Goal: Obtain resource: Obtain resource

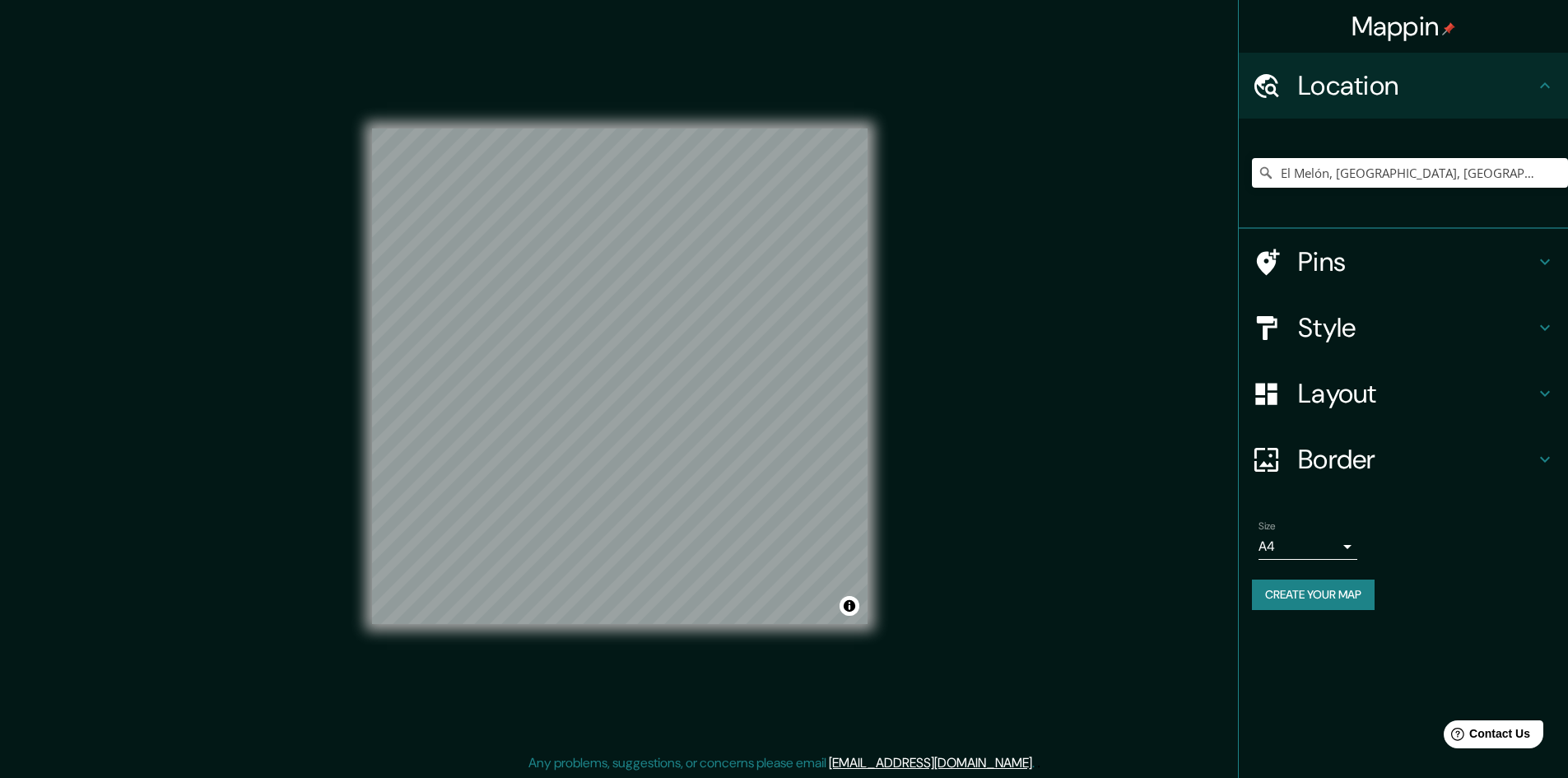
click at [1308, 559] on body "Mappin Location El Melón, Nogales, Región de Valparaíso, Chile Pins Style Layou…" at bounding box center [784, 389] width 1568 height 778
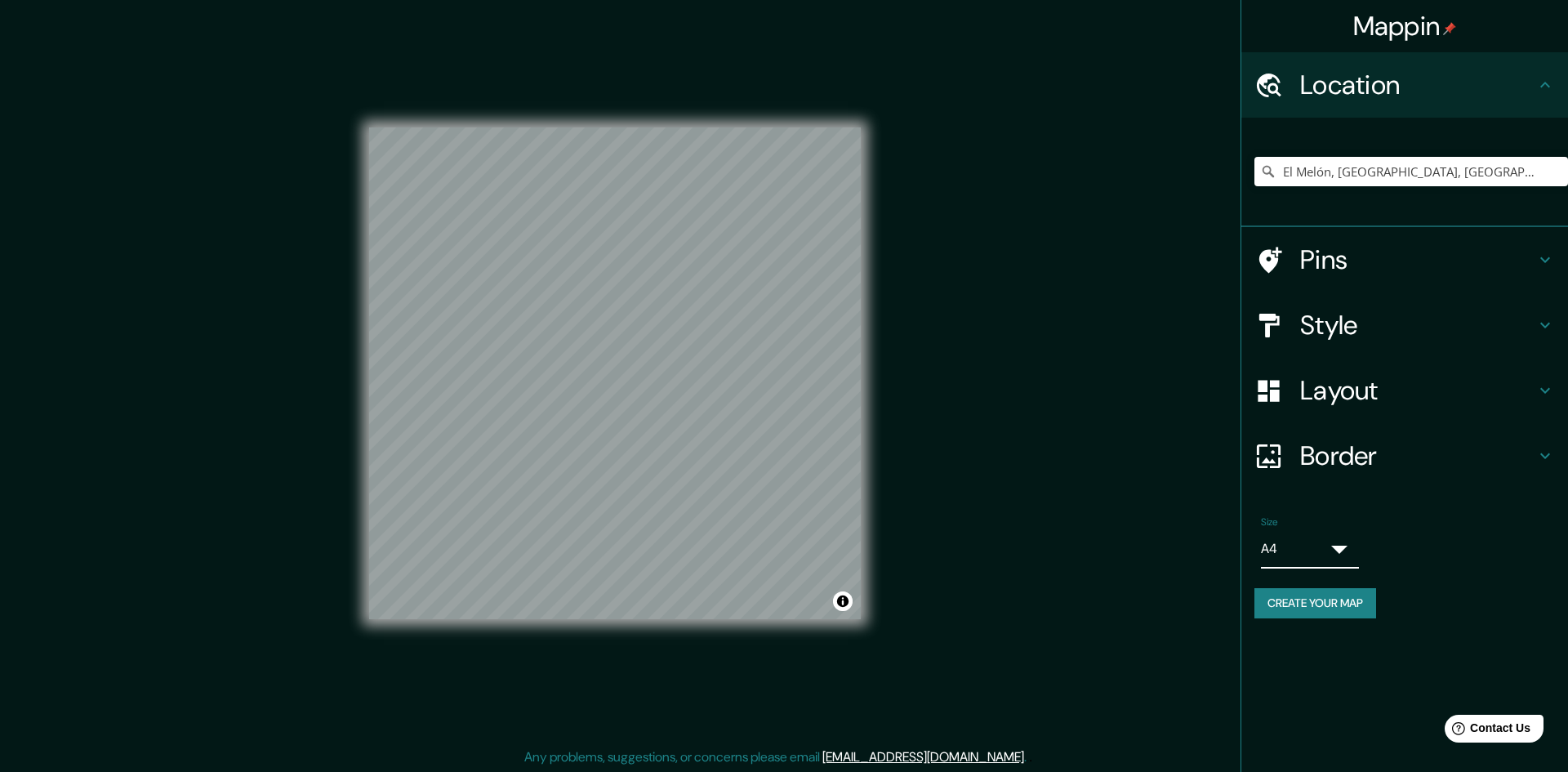
click at [1323, 771] on div at bounding box center [778, 785] width 1555 height 0
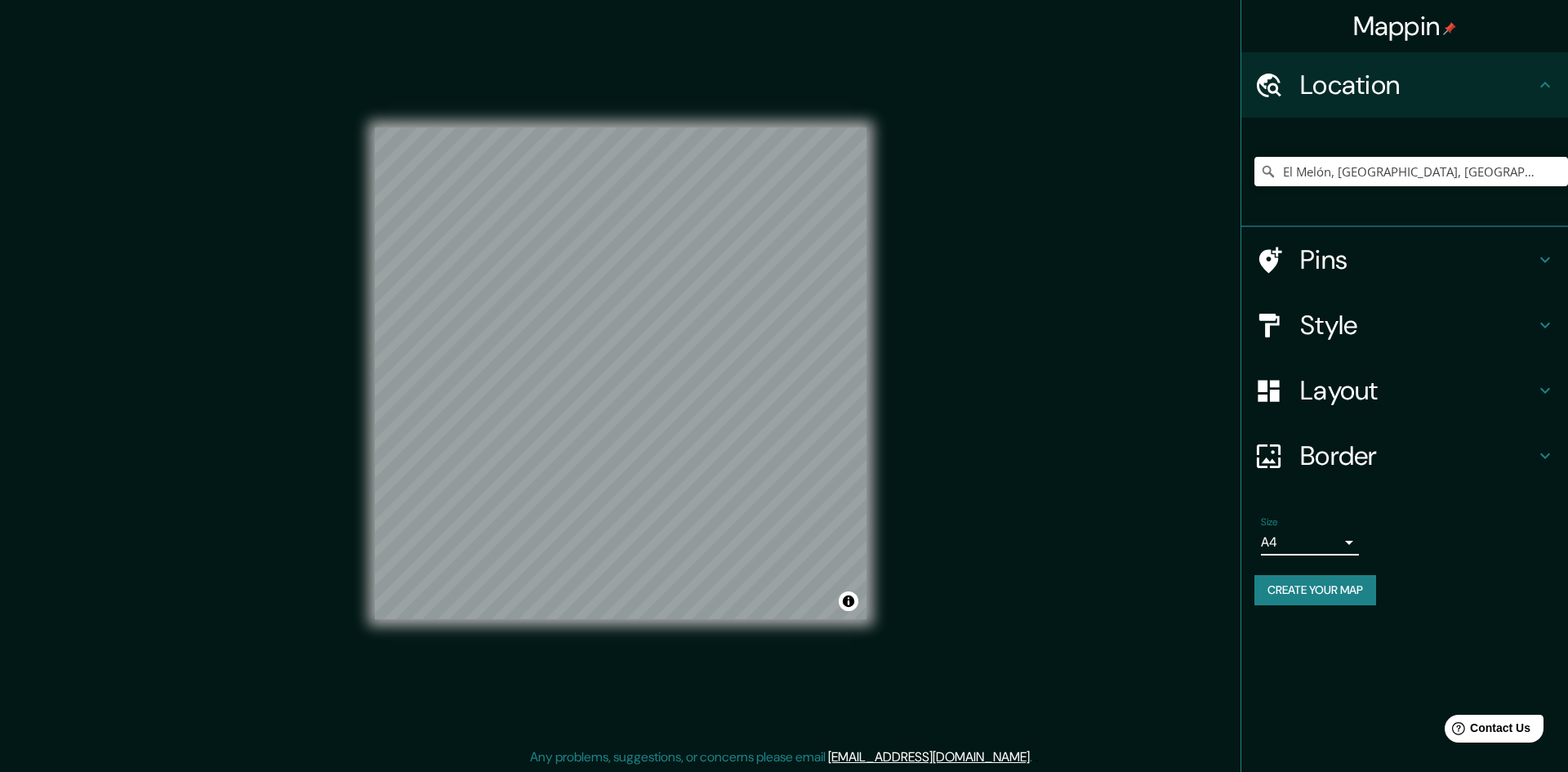
click at [1322, 536] on body "Mappin Location El Melón, Nogales, Región de Valparaíso, Chile Pins Style Layou…" at bounding box center [784, 386] width 1568 height 772
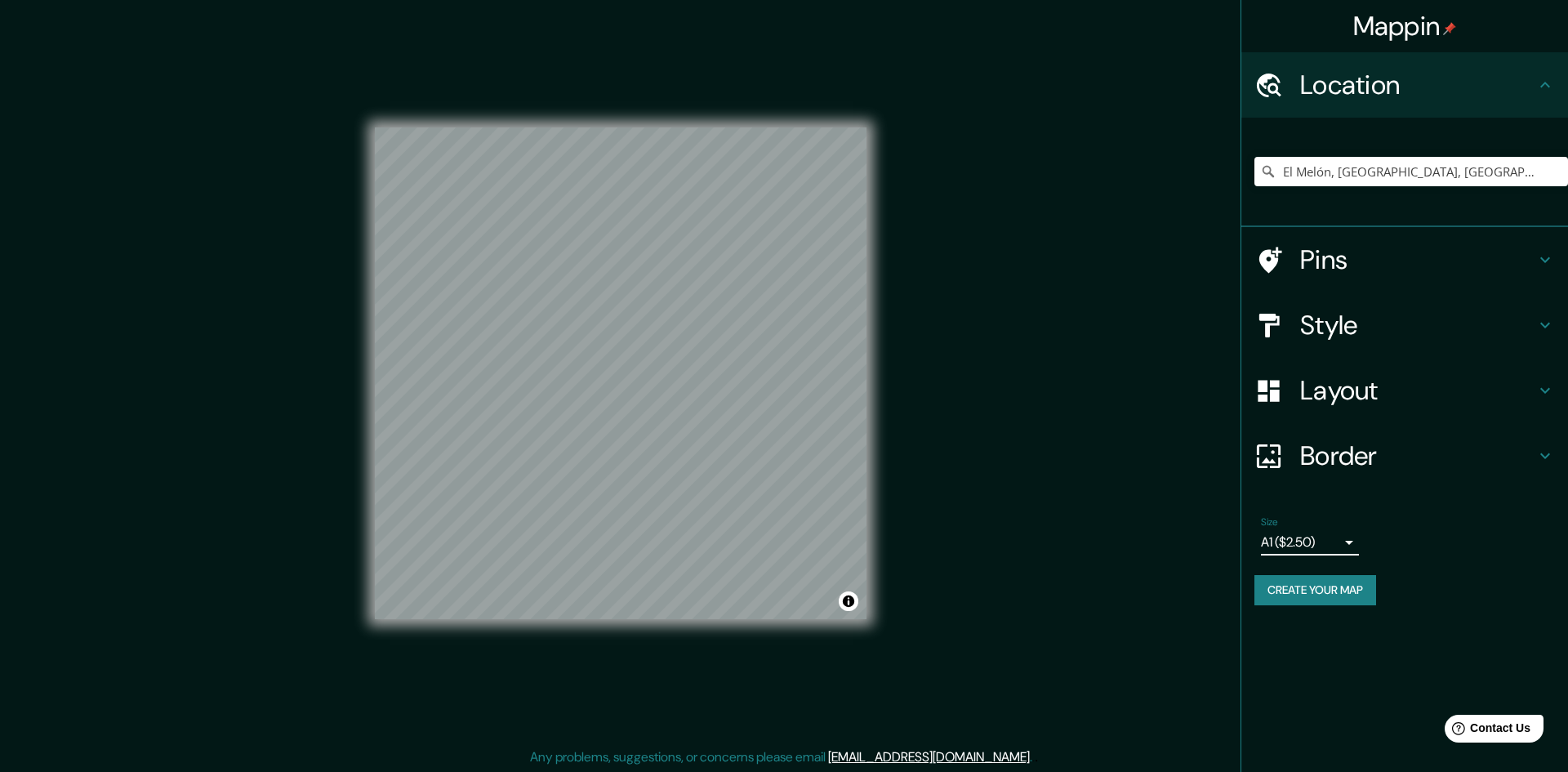
click at [1329, 540] on body "Mappin Location El Melón, Nogales, Región de Valparaíso, Chile Pins Style Layou…" at bounding box center [784, 386] width 1568 height 772
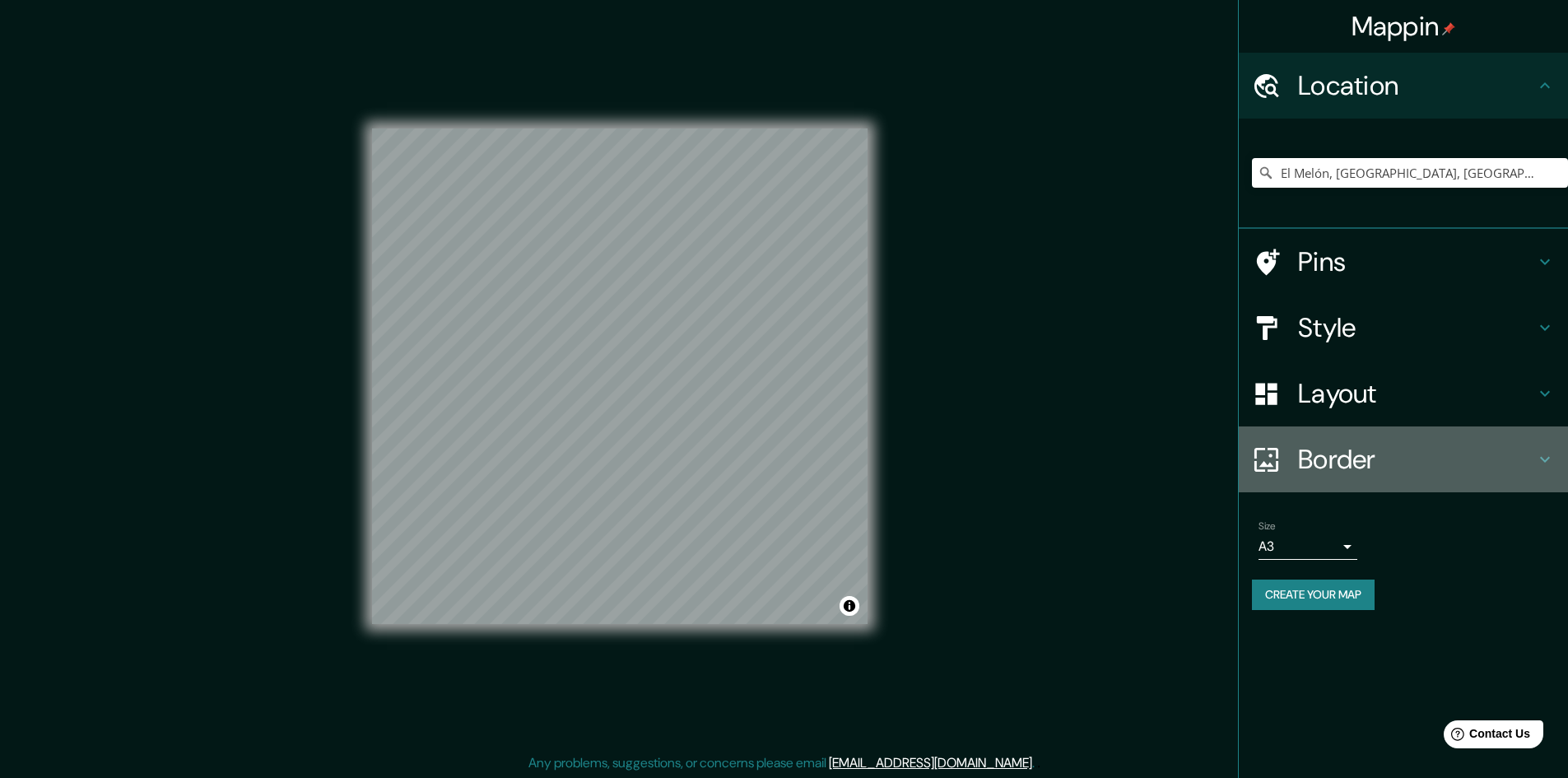
click at [1346, 457] on h4 "Border" at bounding box center [1417, 459] width 237 height 33
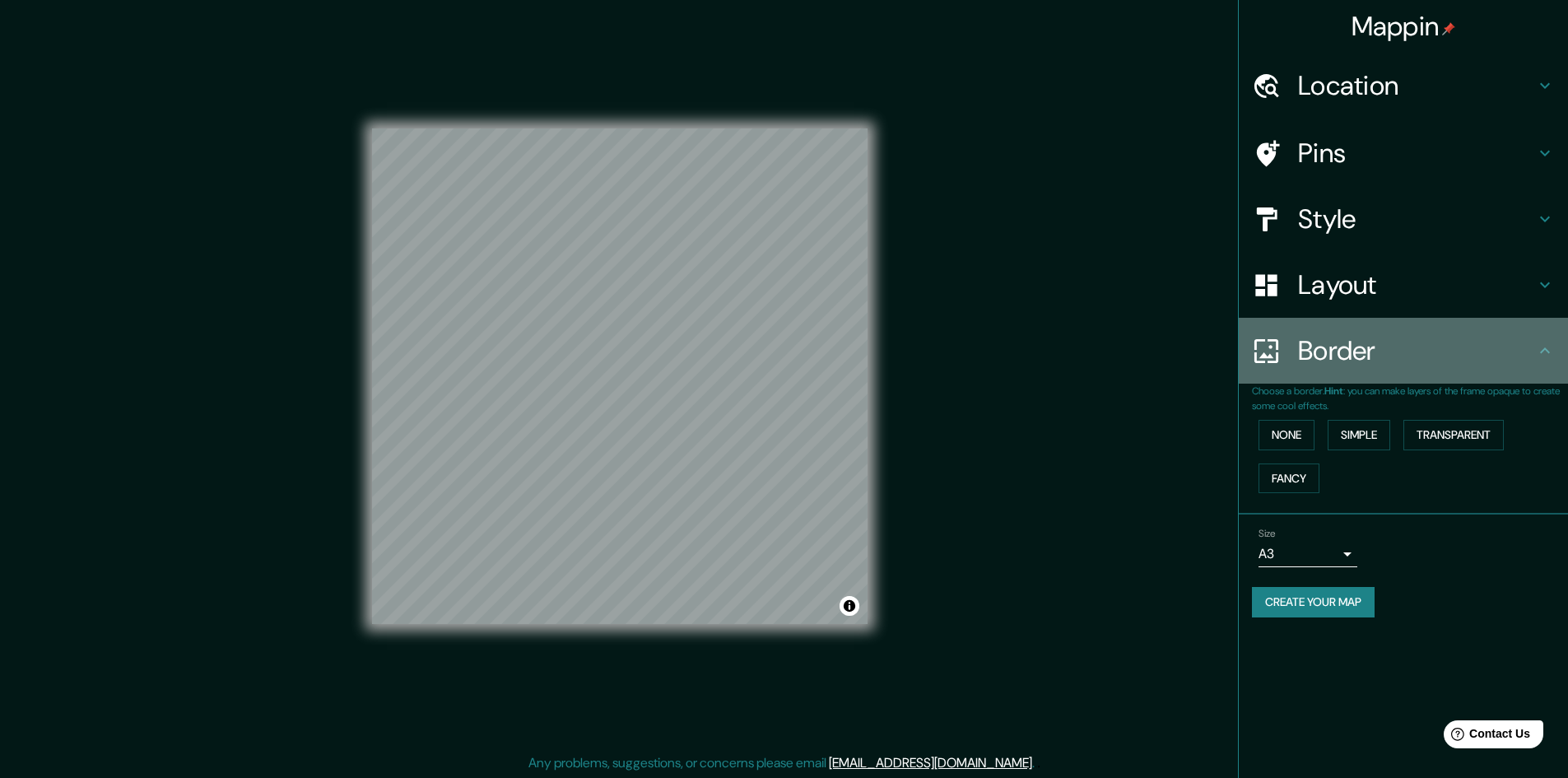
click at [1354, 364] on h4 "Border" at bounding box center [1417, 350] width 237 height 33
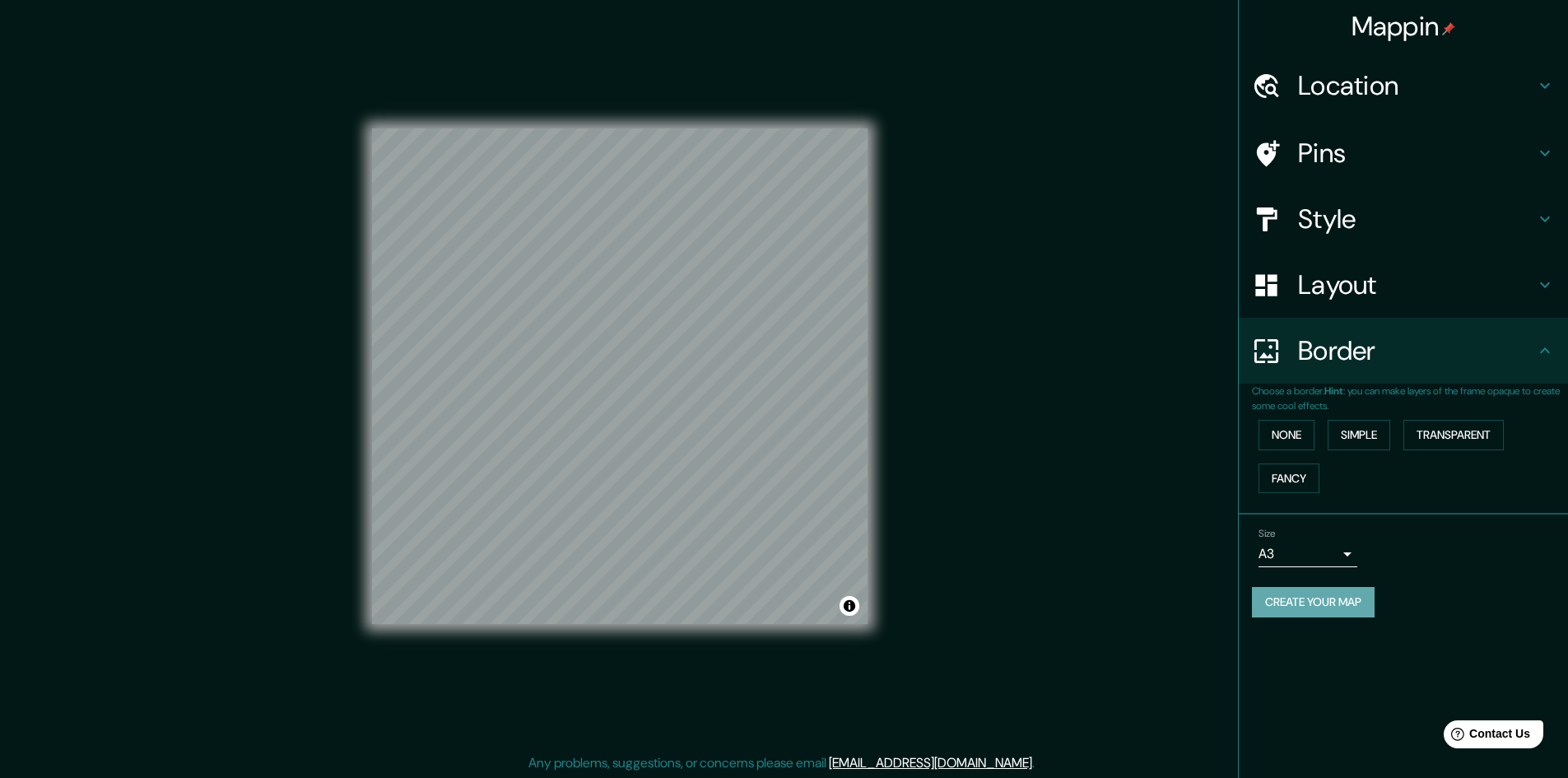
click at [1323, 599] on button "Create your map" at bounding box center [1313, 602] width 123 height 31
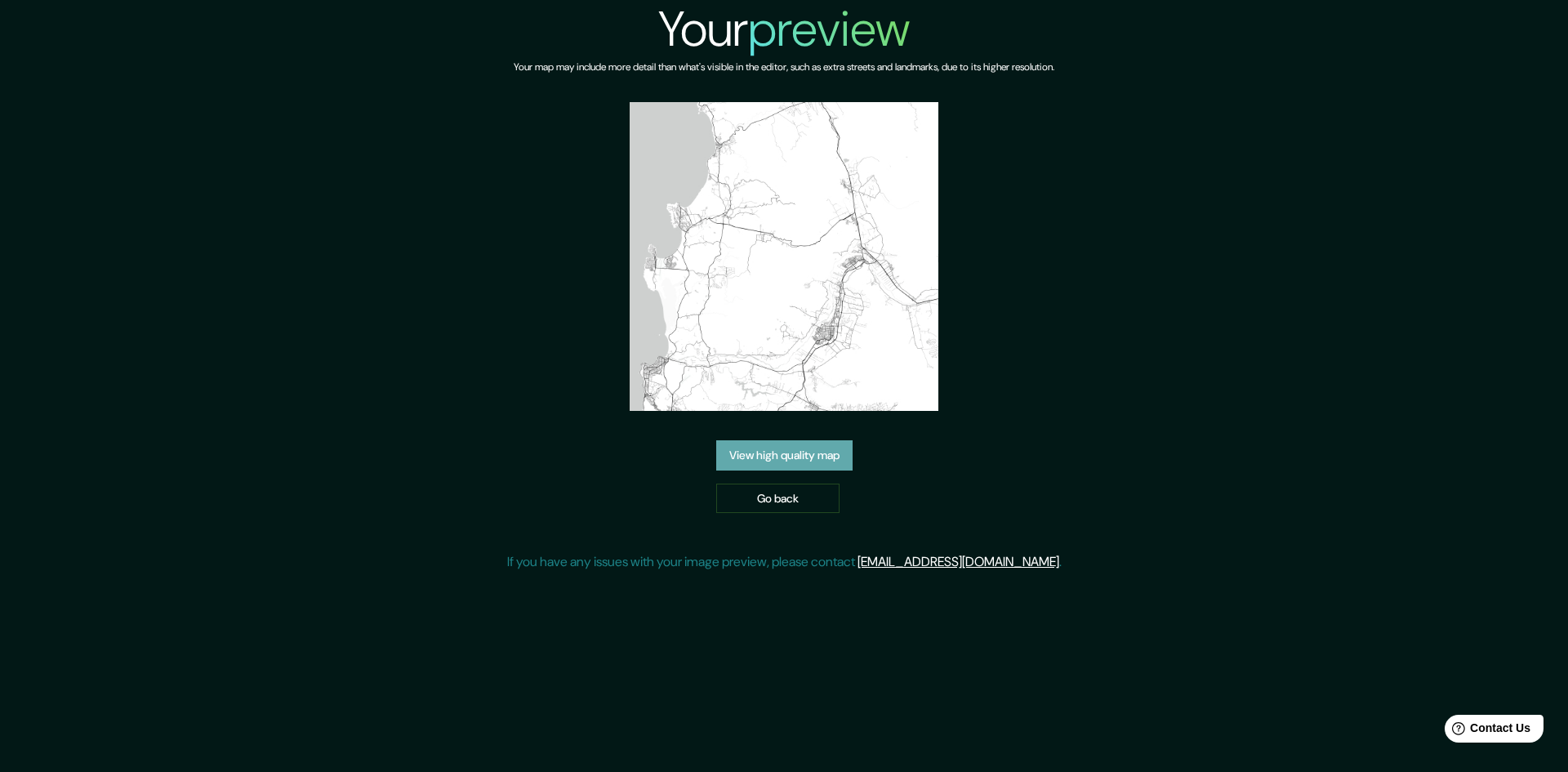
click at [801, 459] on link "View high quality map" at bounding box center [784, 456] width 136 height 31
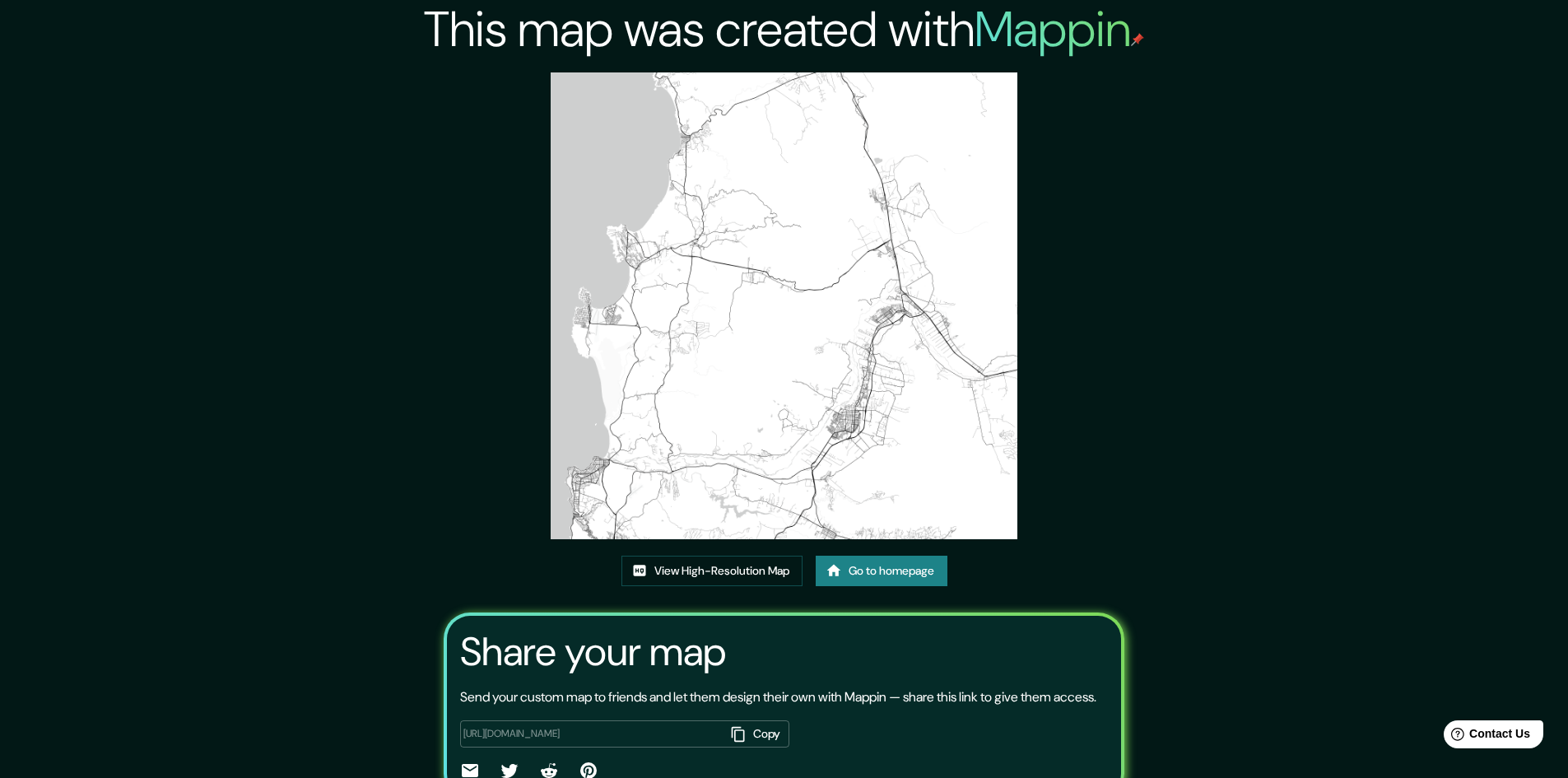
click at [699, 325] on img at bounding box center [784, 306] width 467 height 467
